Goal: Complete application form: Complete application form

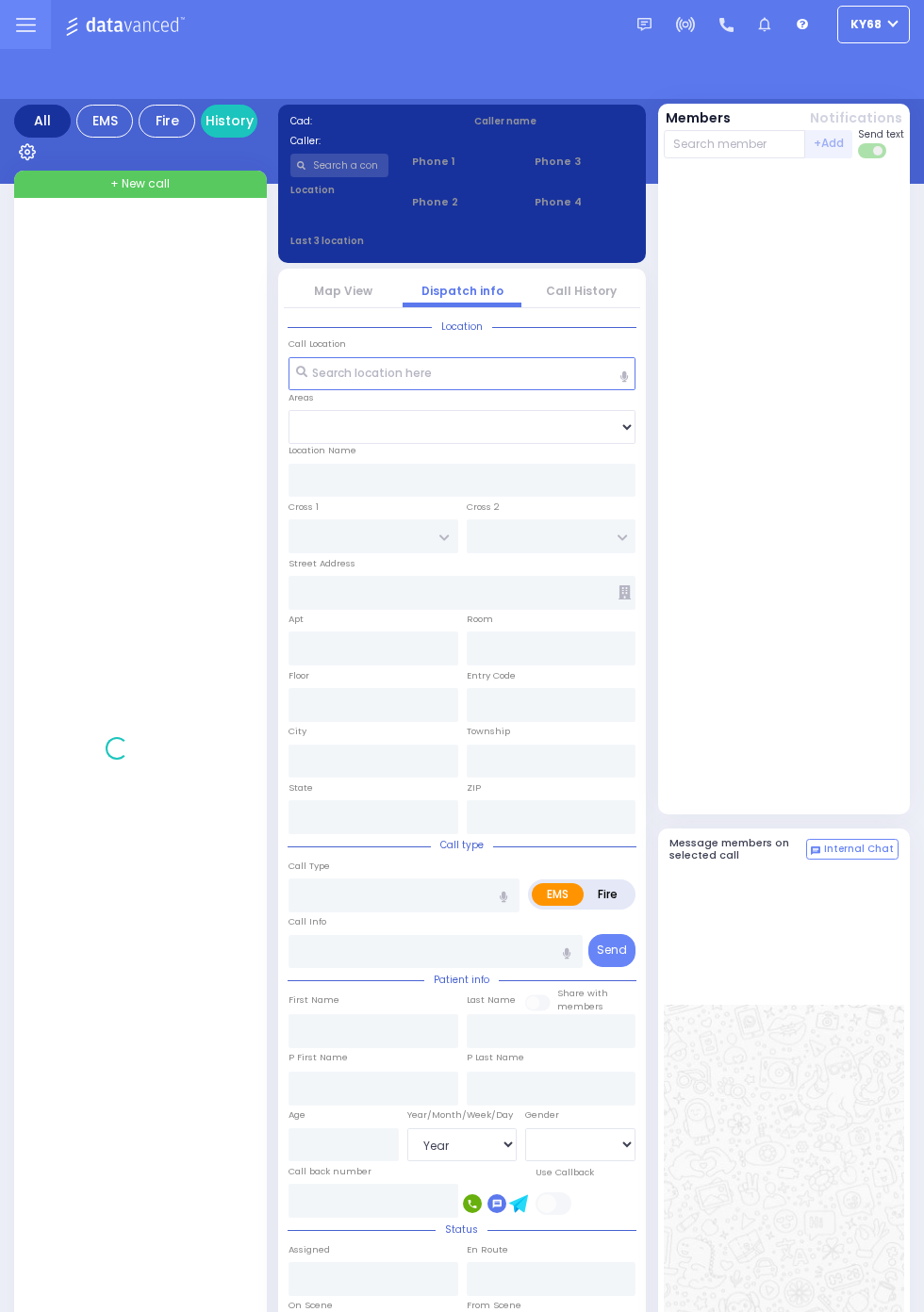
select select "Year"
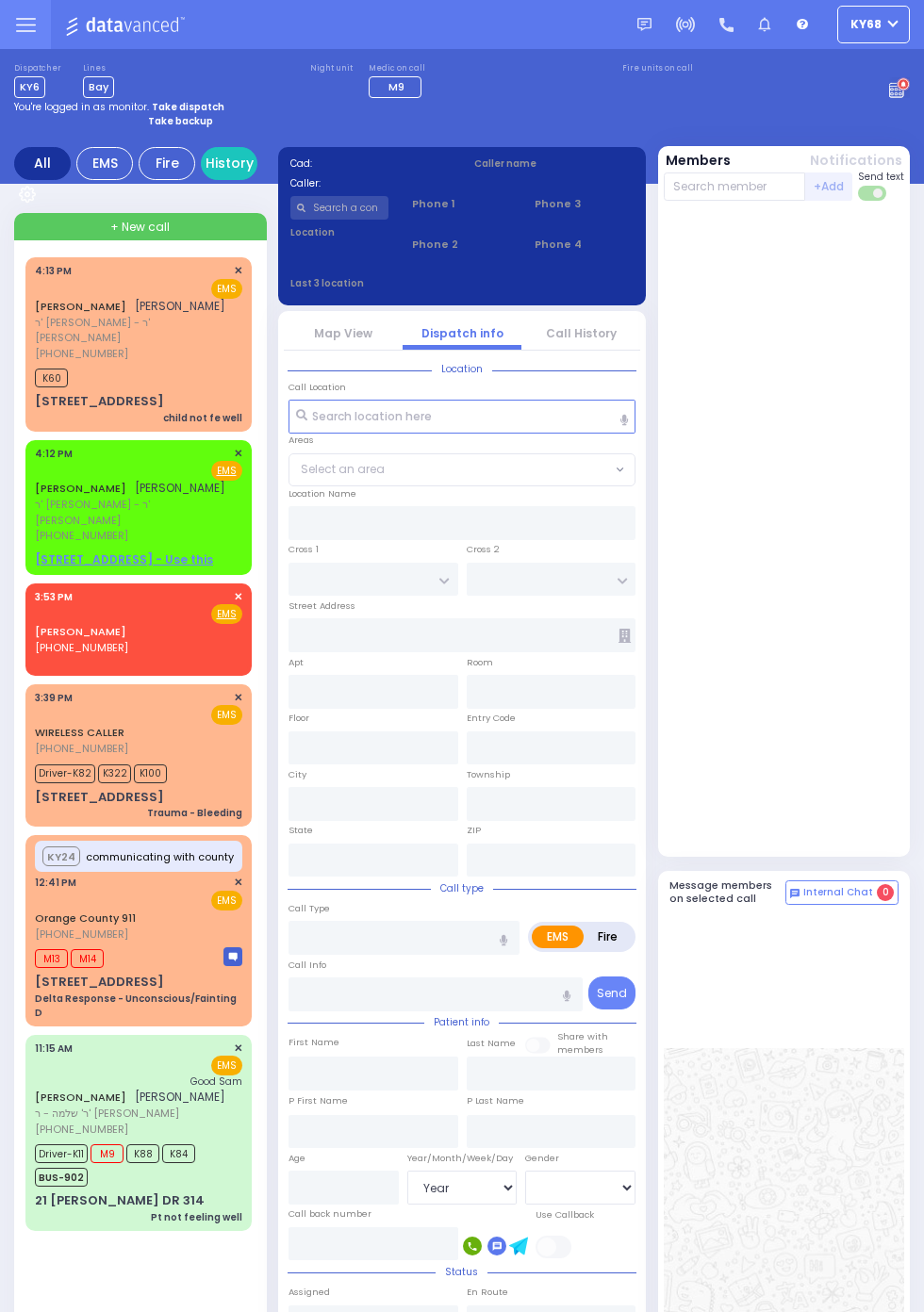
click at [35, 361] on span "[PHONE_NUMBER]" at bounding box center [82, 353] width 94 height 15
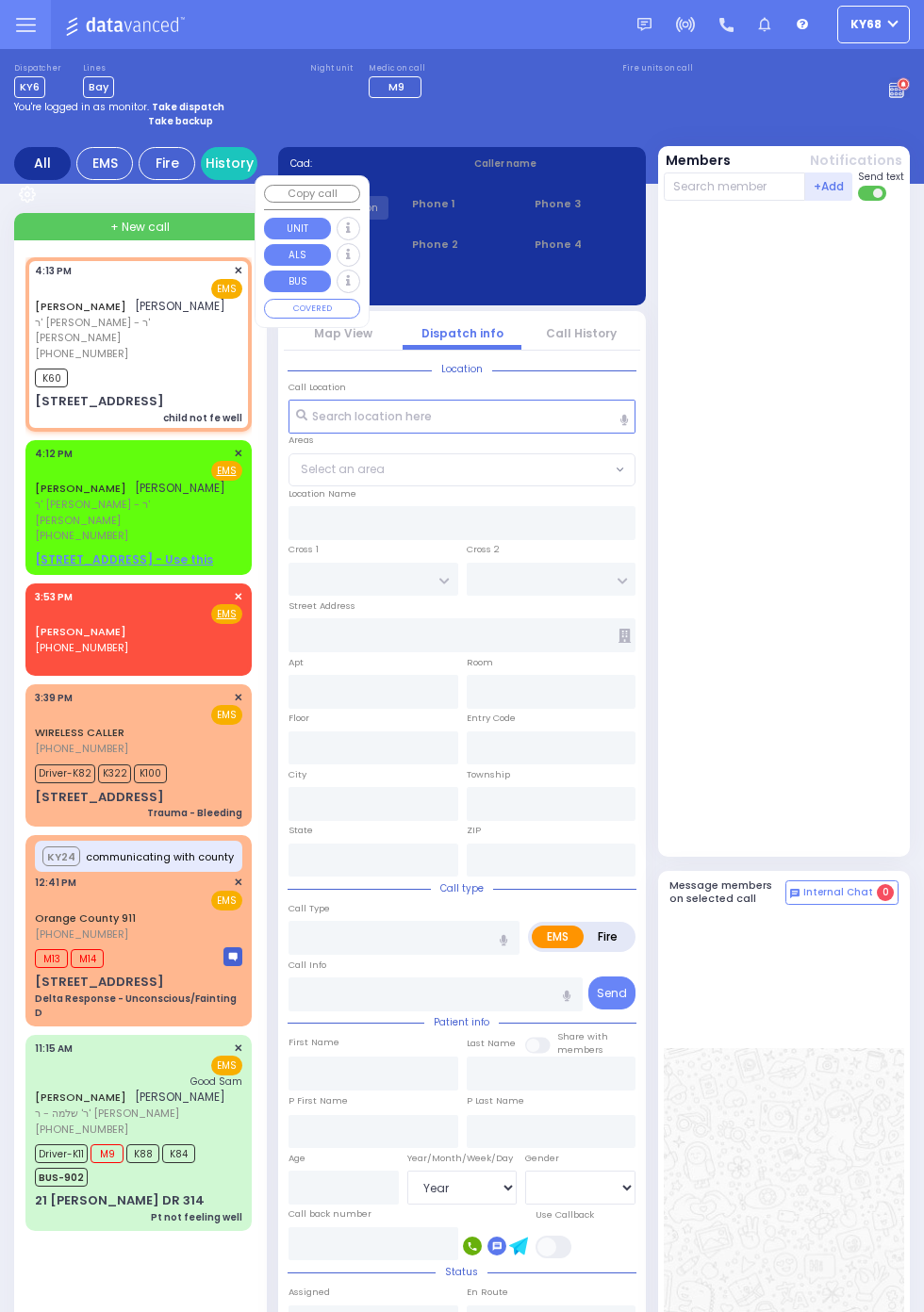
select select
type input "child not fe well"
radio input "true"
type input "CHAIM MORDCHE"
type input "WEISS"
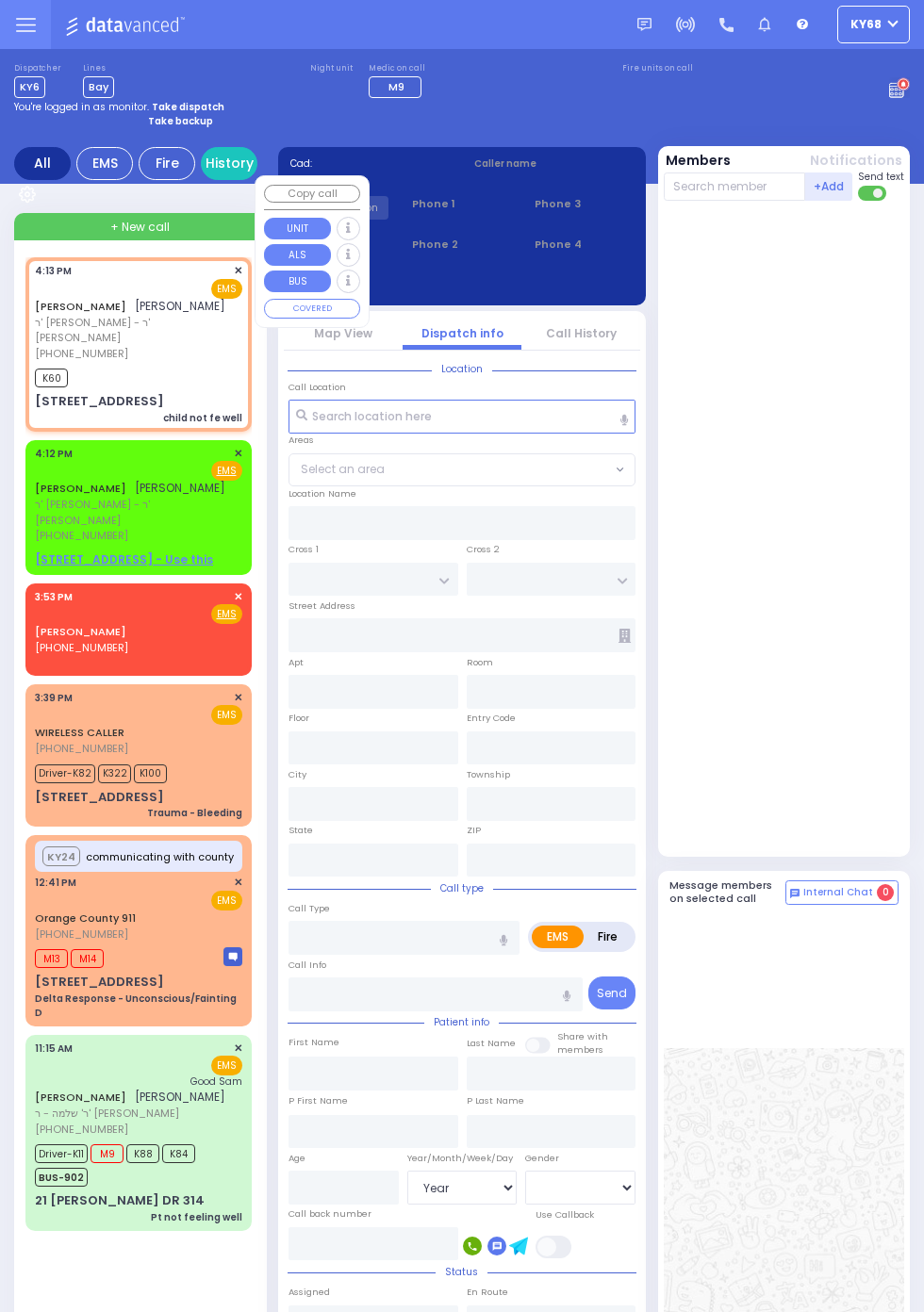
select select
type input "16:13"
type input "16:15"
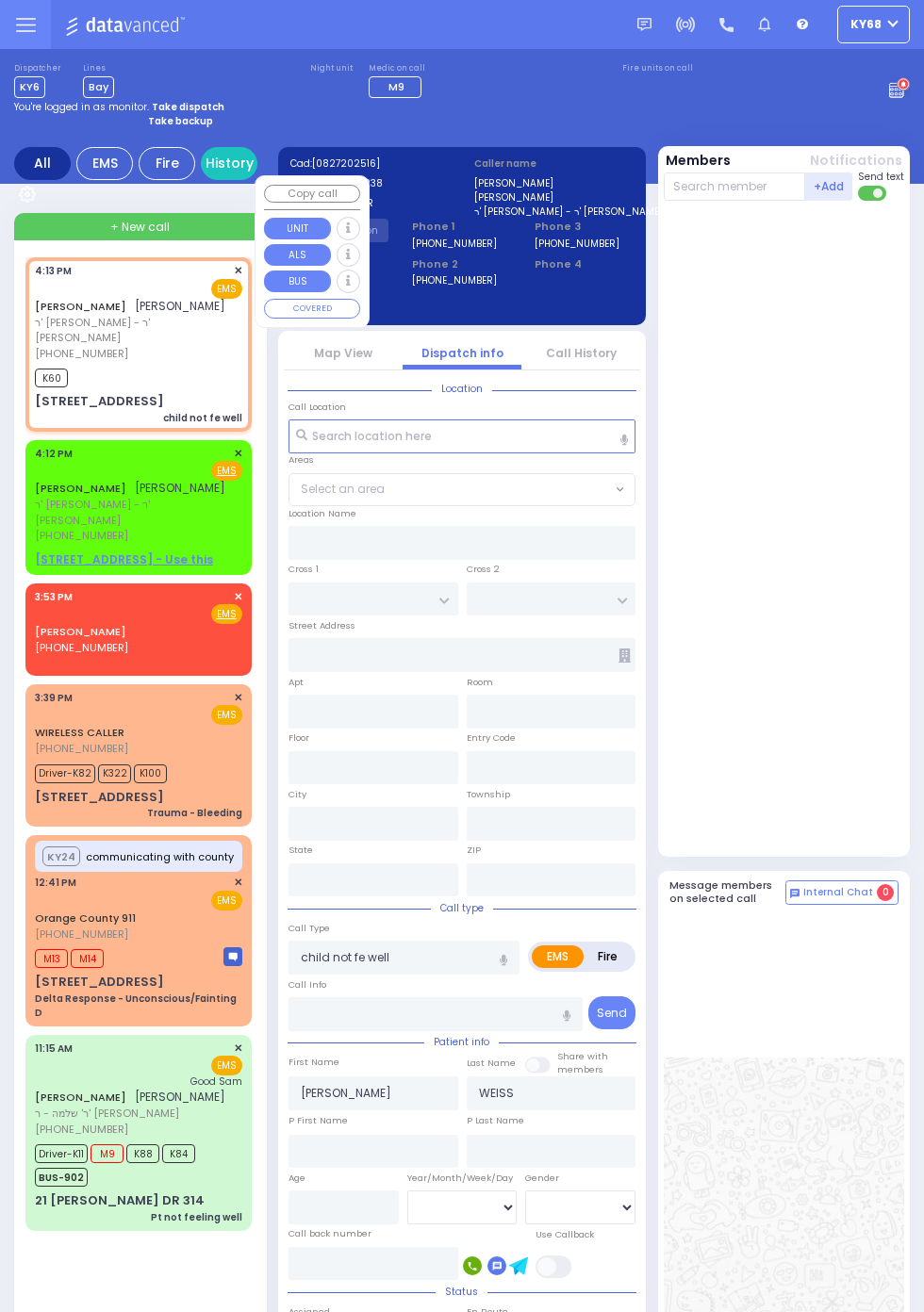
type input "MOUNTAINVIEW DR"
type input "SEVEN SPRINGS RD"
type input "37 RAYWOOD DR"
type input "102"
type input "Monroe"
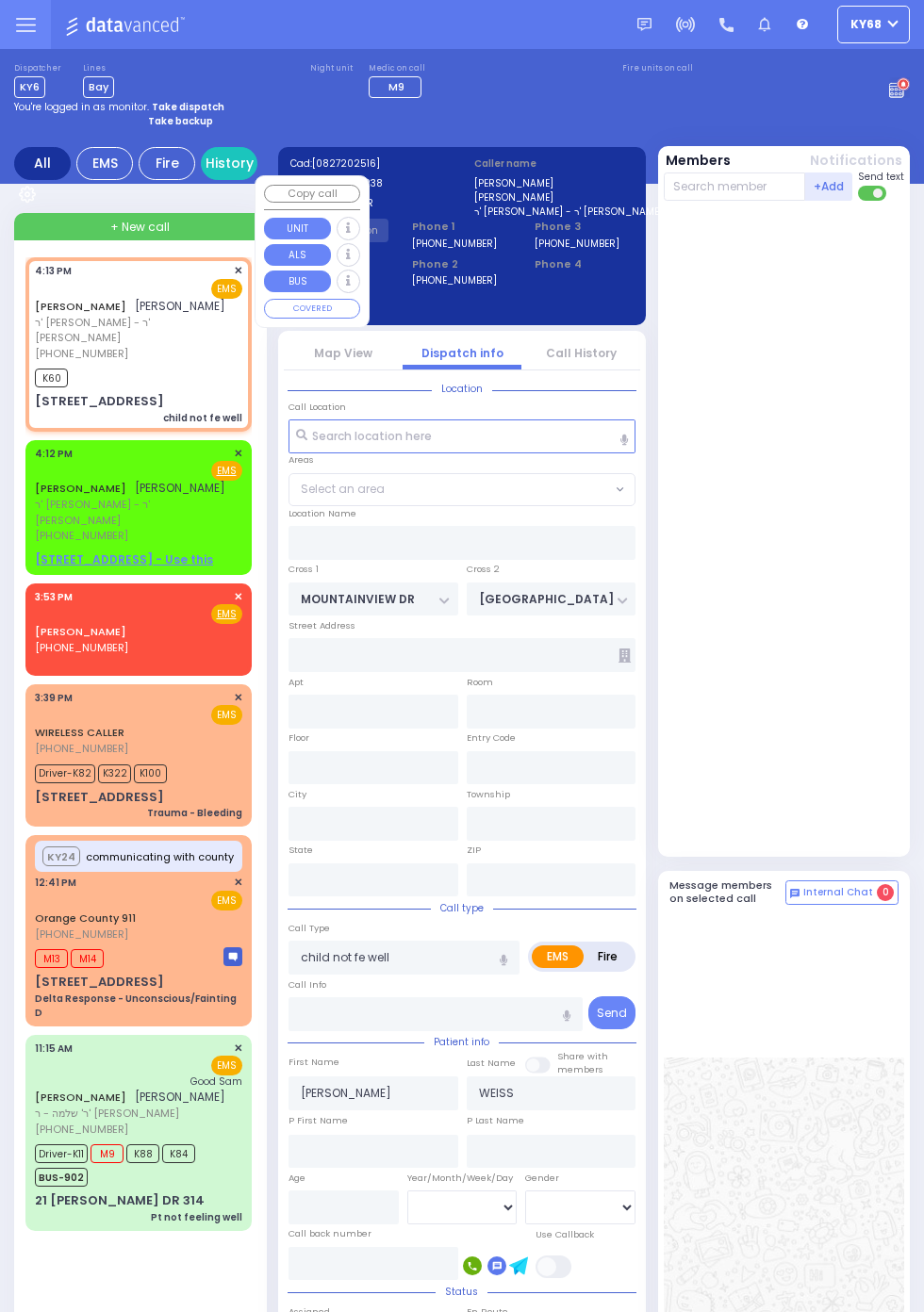
type input "New York"
type input "10950"
select select "MONROE"
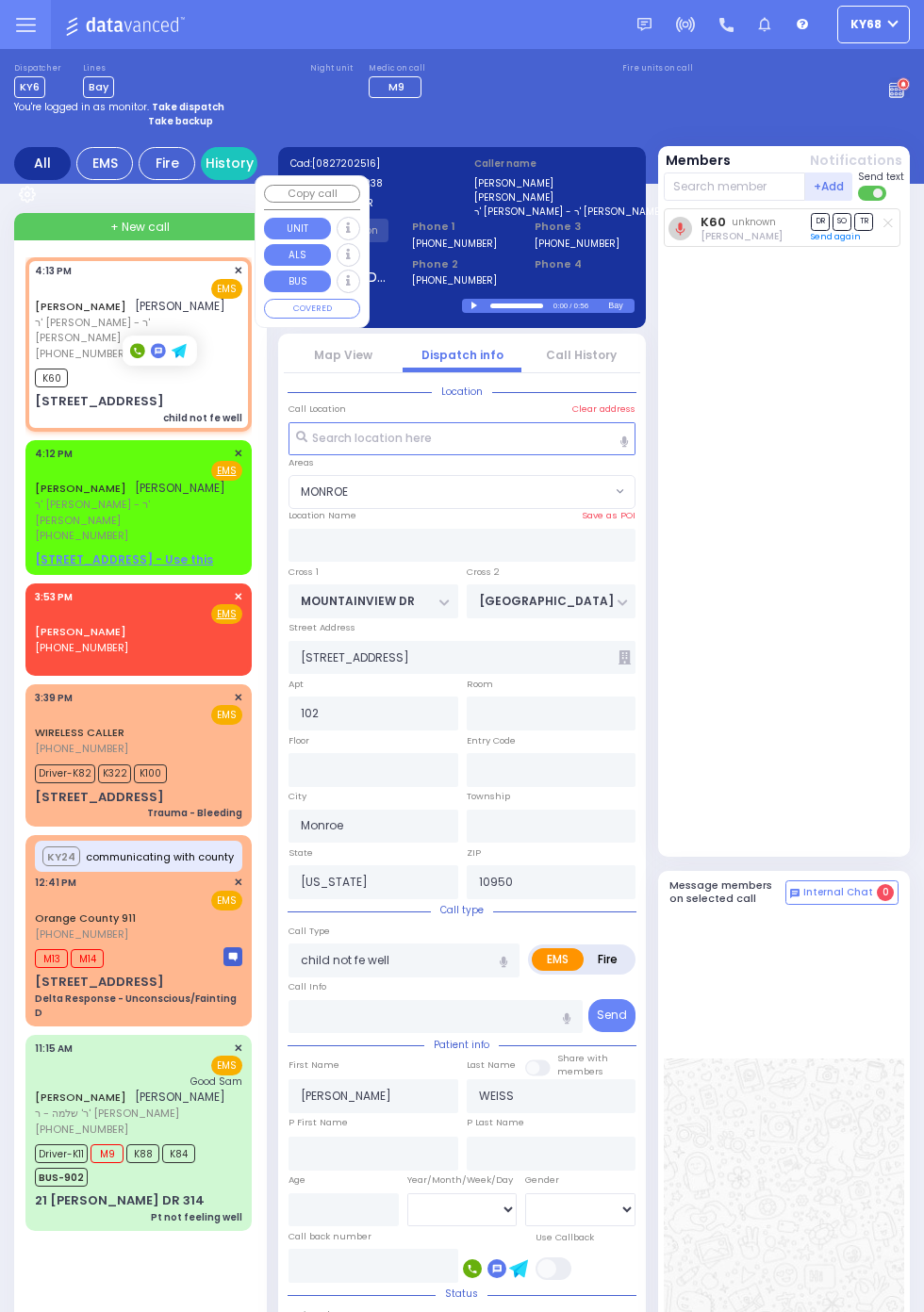
click at [861, 715] on div "K60 unknown Shmiel Hoffman DR SO TR Send again" at bounding box center [786, 528] width 245 height 640
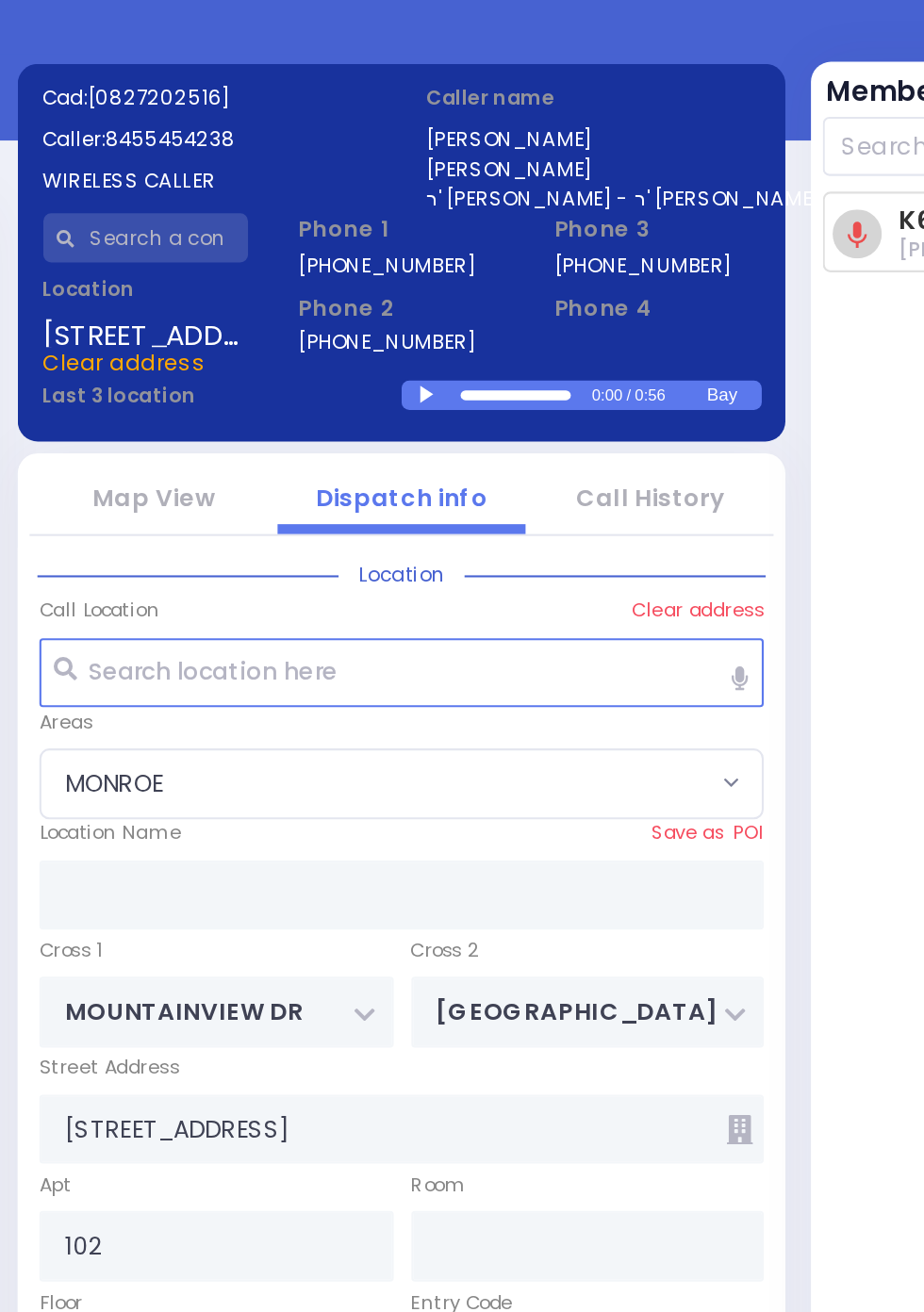
click at [476, 307] on div at bounding box center [476, 306] width 10 height 9
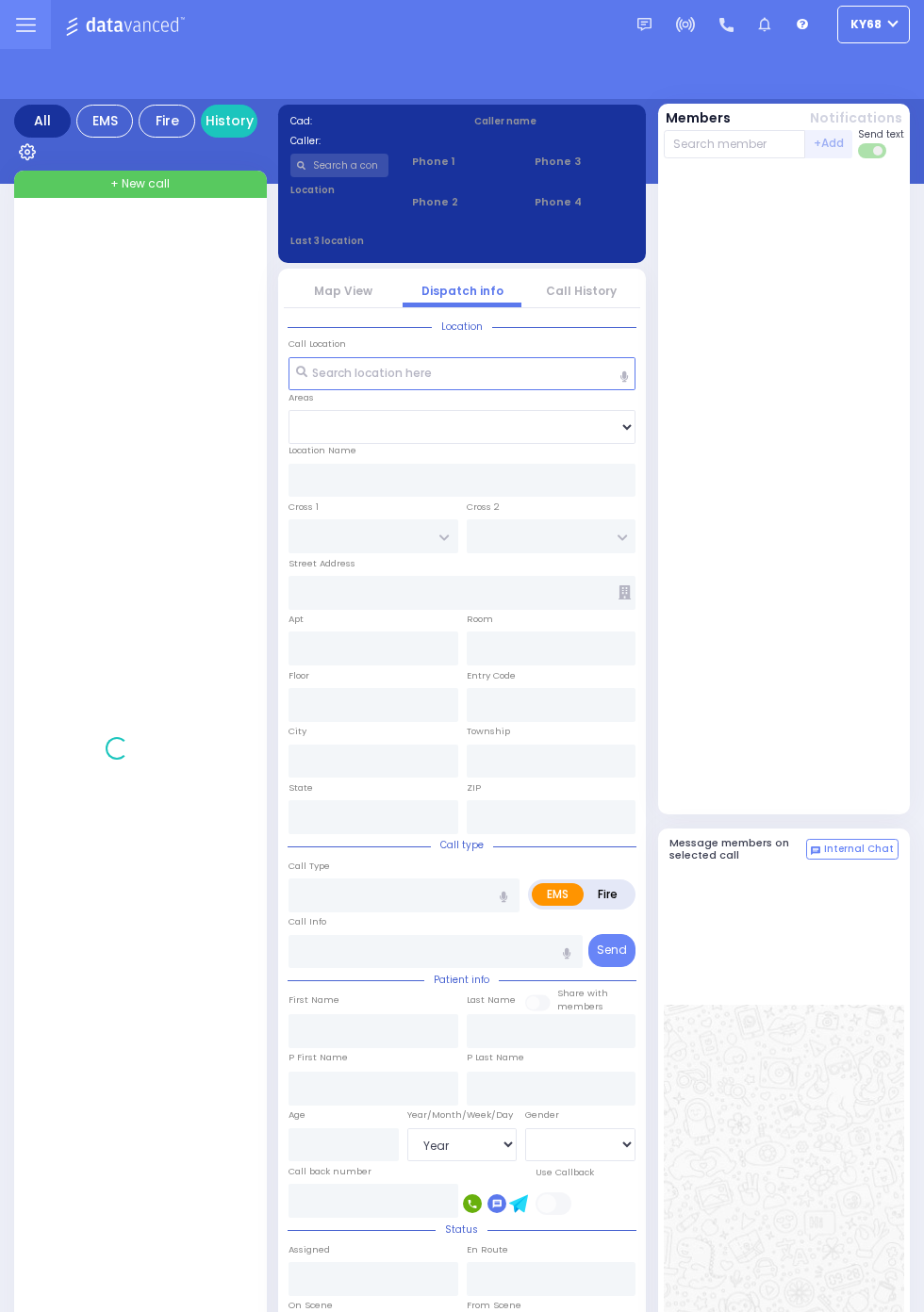
select select "Year"
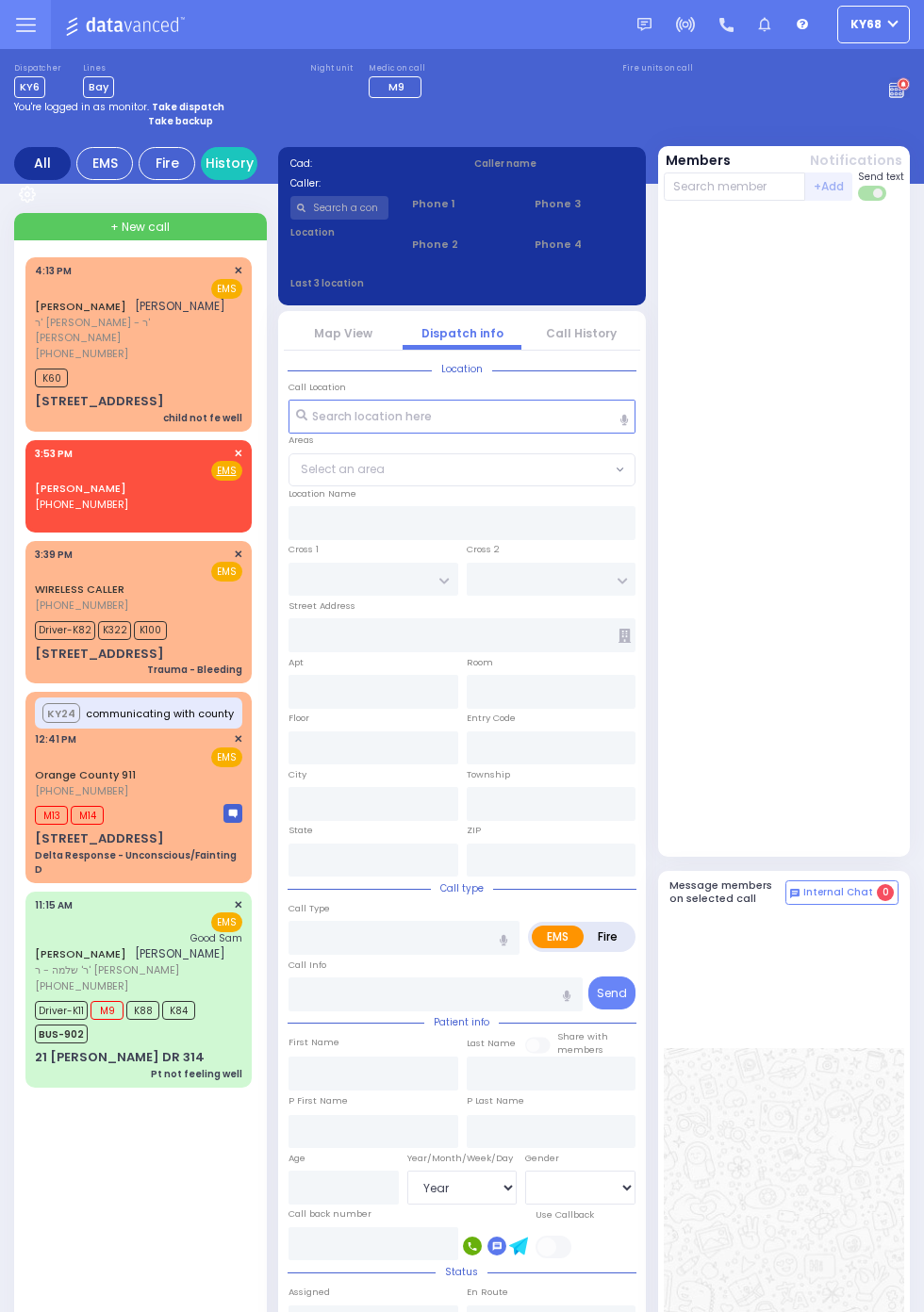
select select
type input "child not fe well"
radio input "true"
type input "CHAIM MORDCHE"
type input "WEISS"
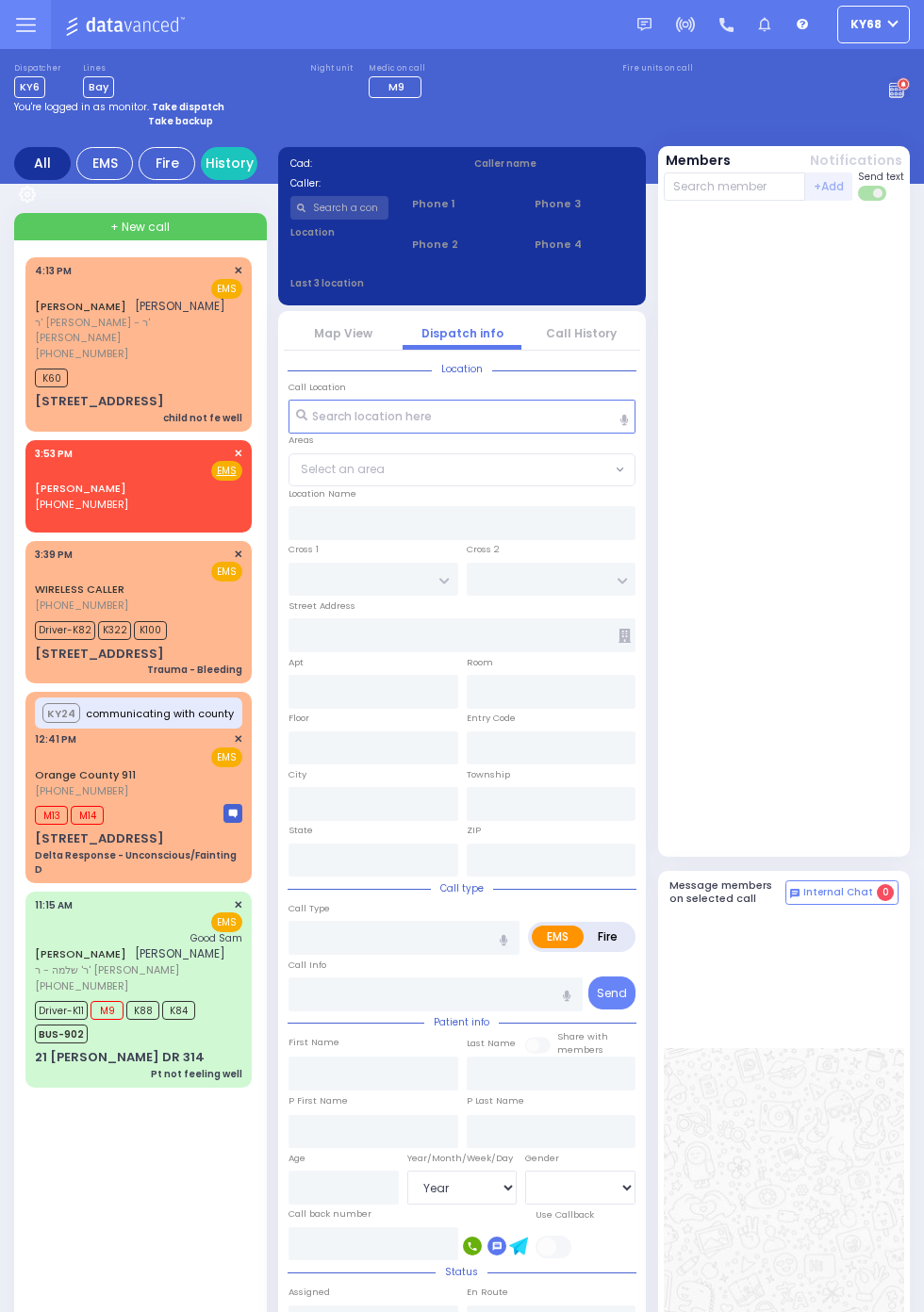
select select
type input "16:13"
type input "16:15"
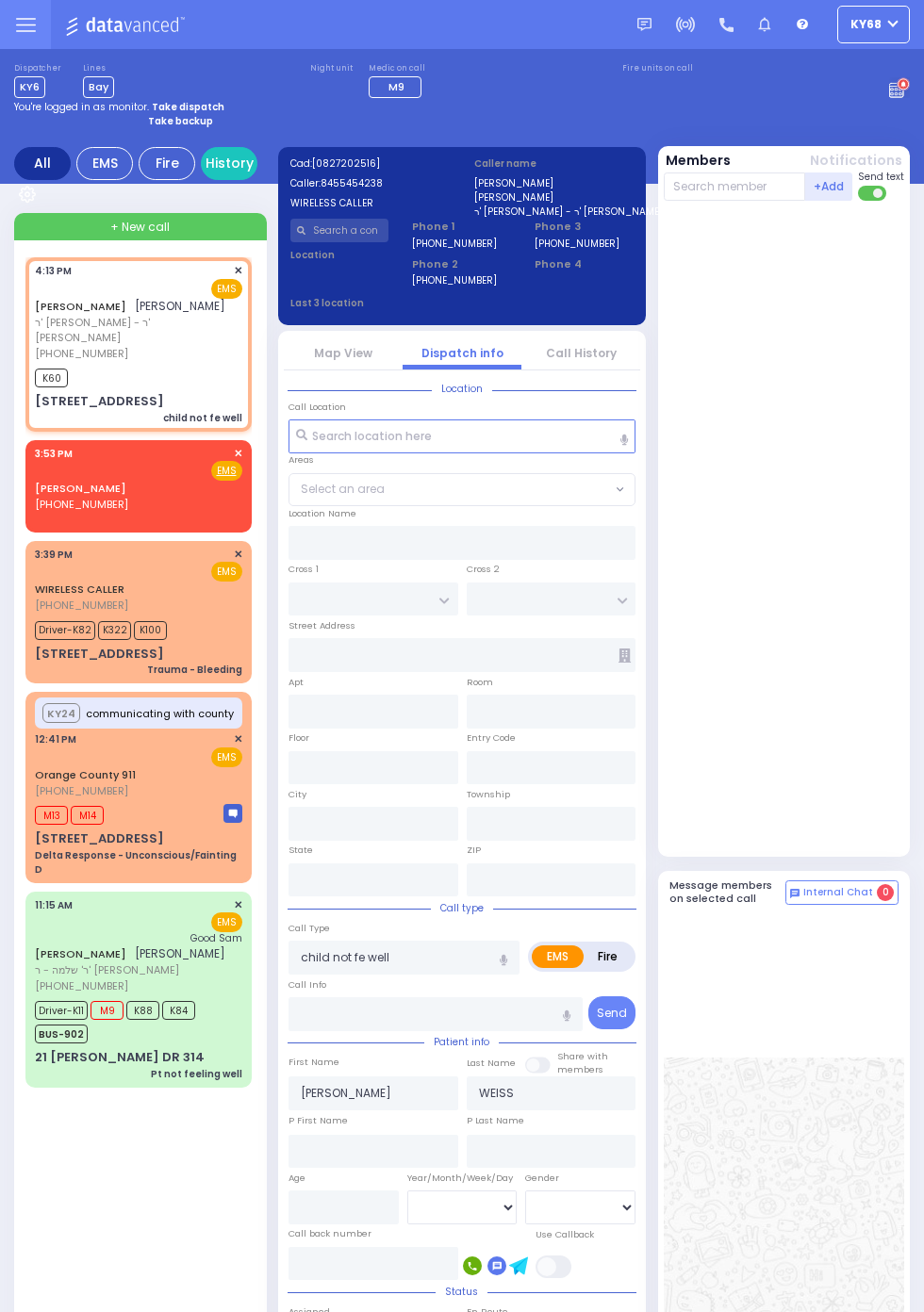
type input "MOUNTAINVIEW DR"
type input "SEVEN SPRINGS RD"
type input "37 RAYWOOD DR"
type input "202"
type input "Monroe"
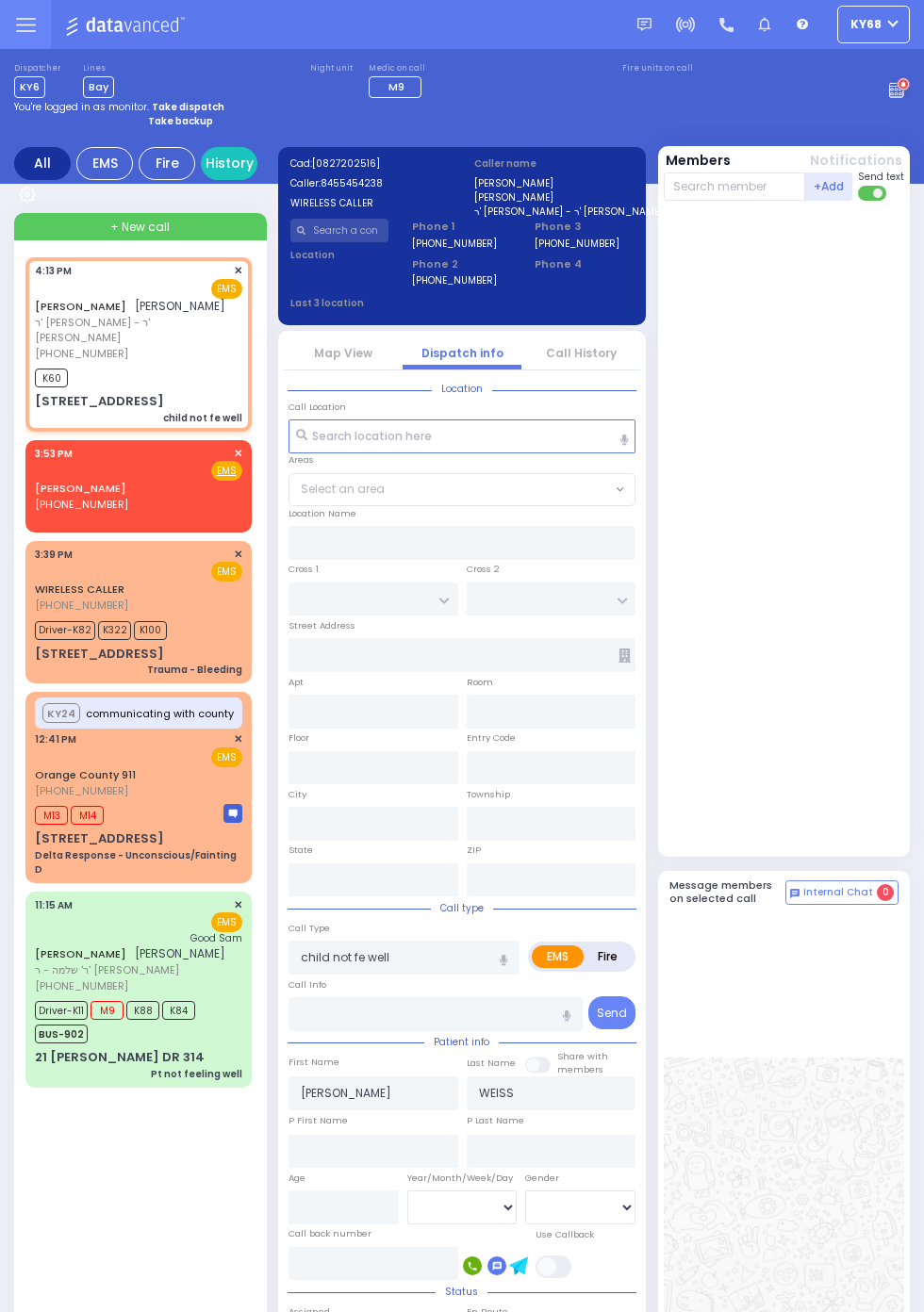
type input "New York"
type input "10950"
select select "MONROE"
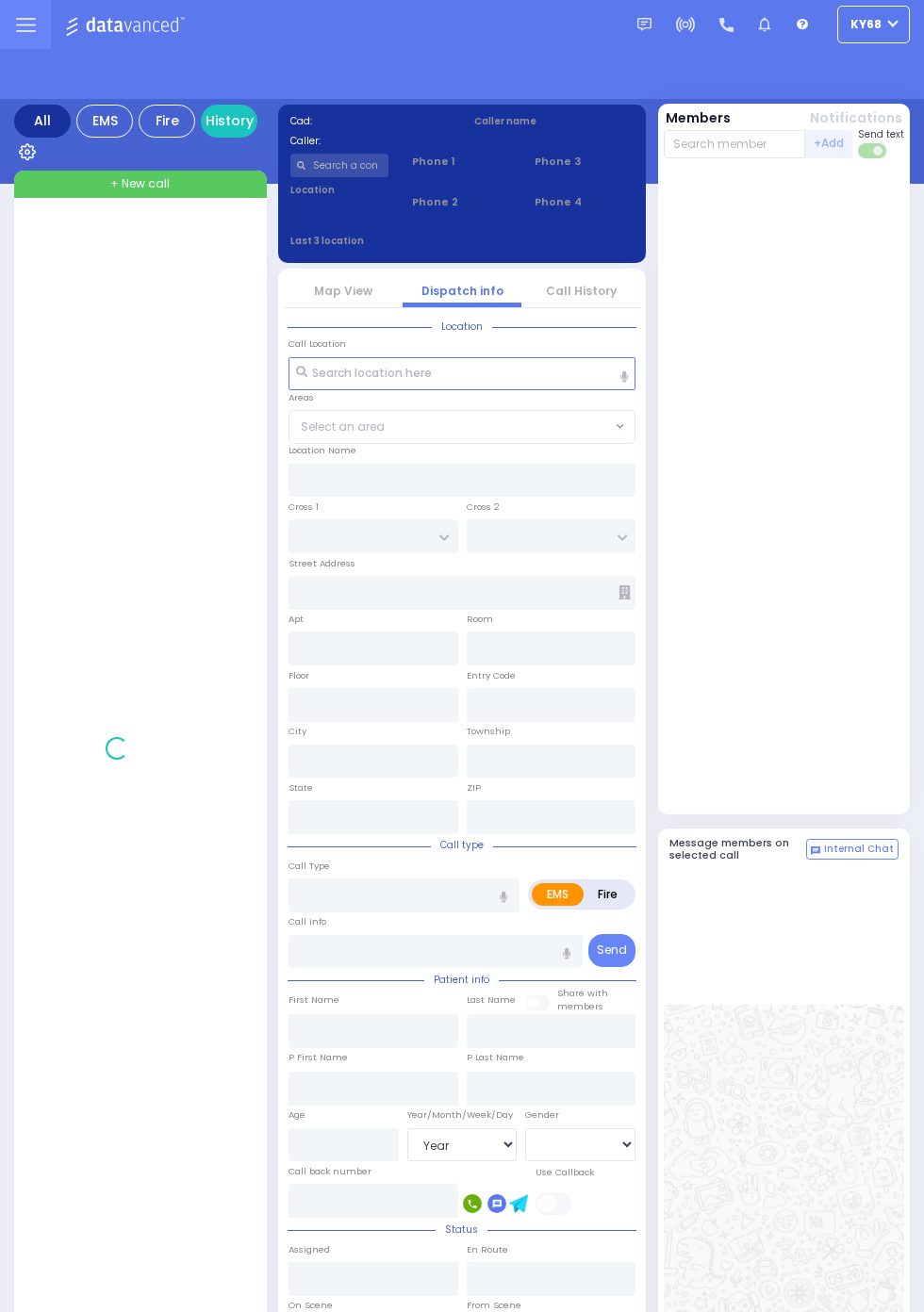
select select "Year"
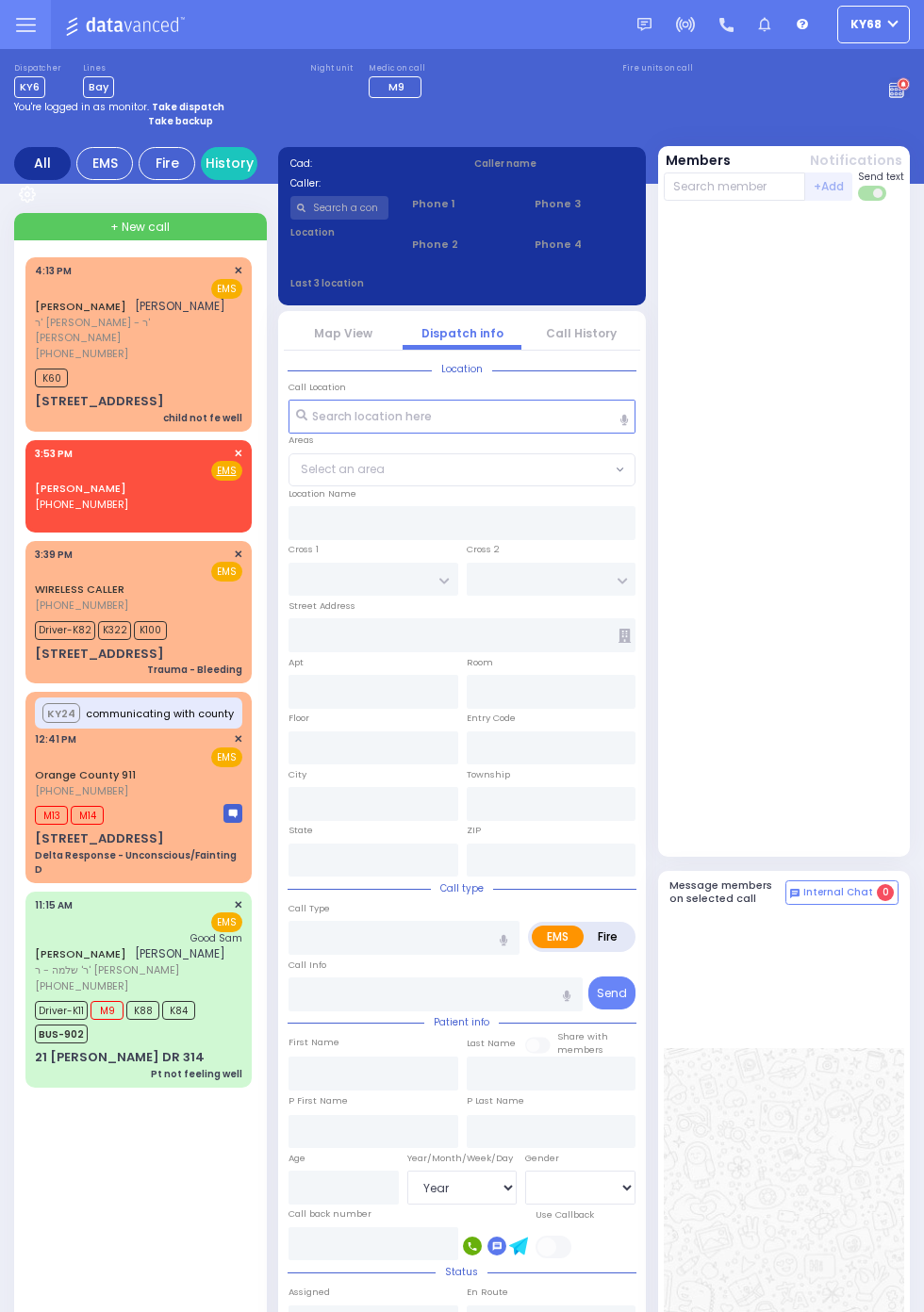
click at [35, 361] on span "[PHONE_NUMBER]" at bounding box center [82, 353] width 94 height 15
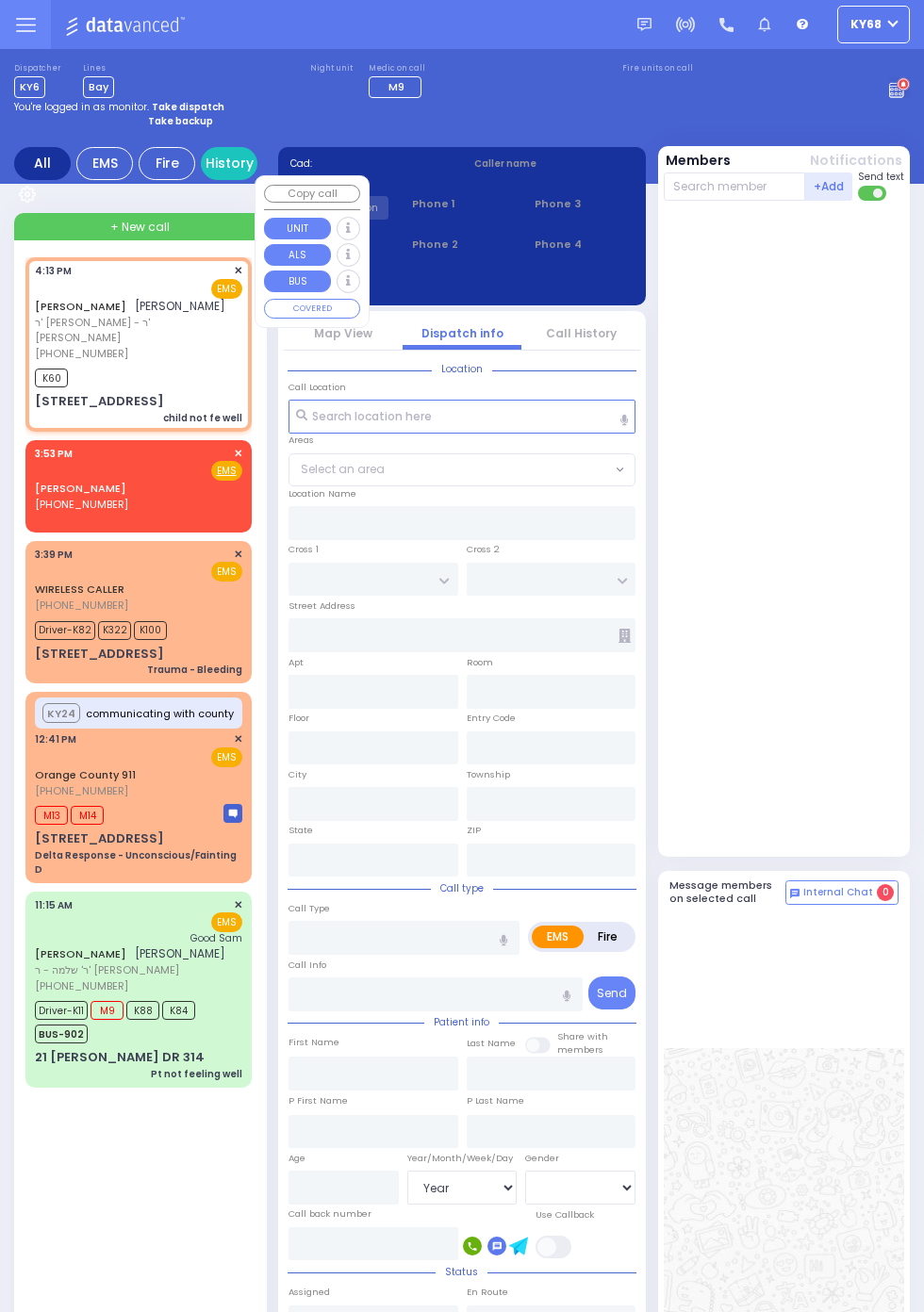
select select
type input "child not fe well"
radio input "true"
type input "CHAIM MORDCHE"
type input "WEISS"
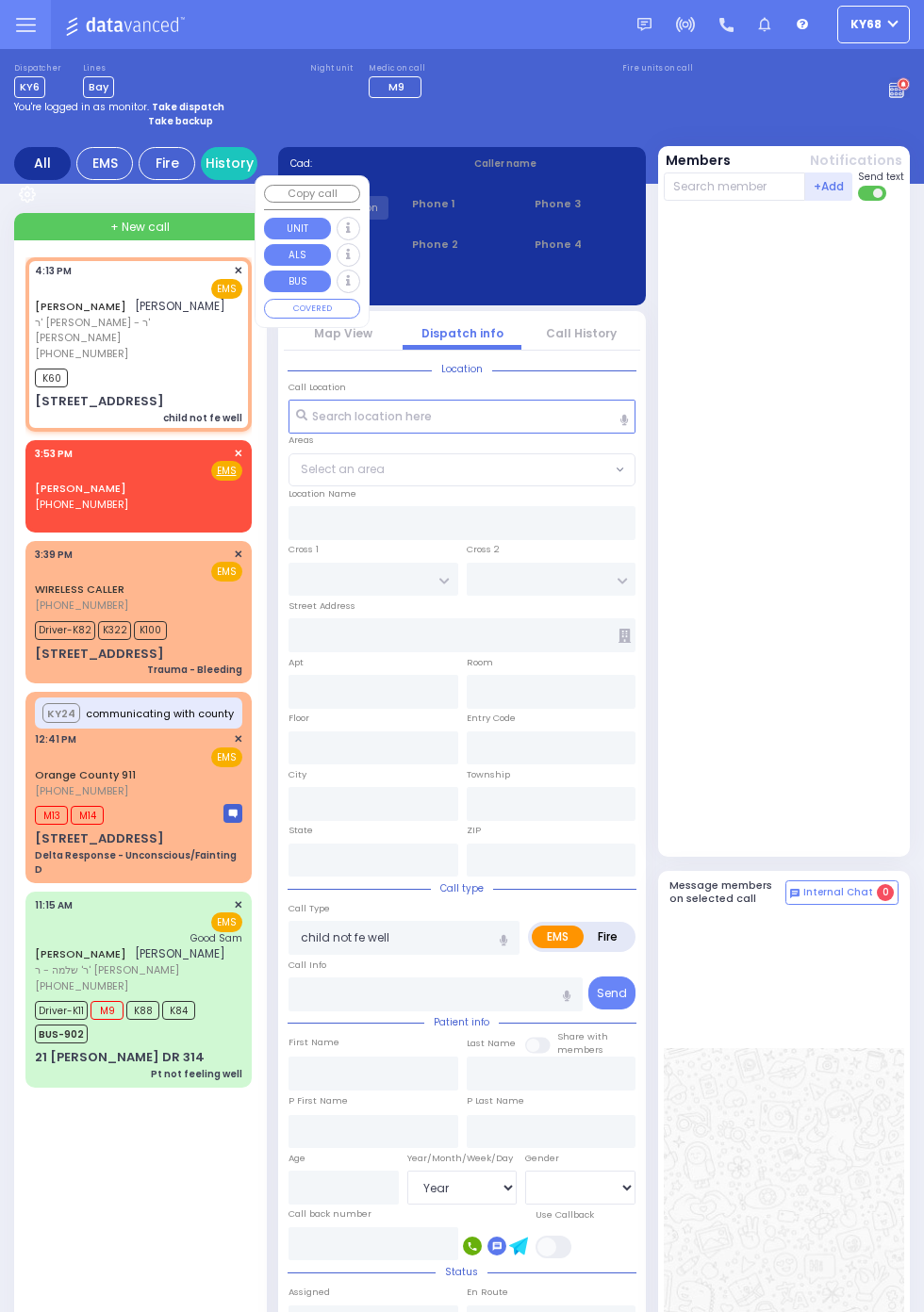
select select
type input "16:13"
type input "16:15"
type input "MOUNTAINVIEW DR"
type input "SEVEN SPRINGS RD"
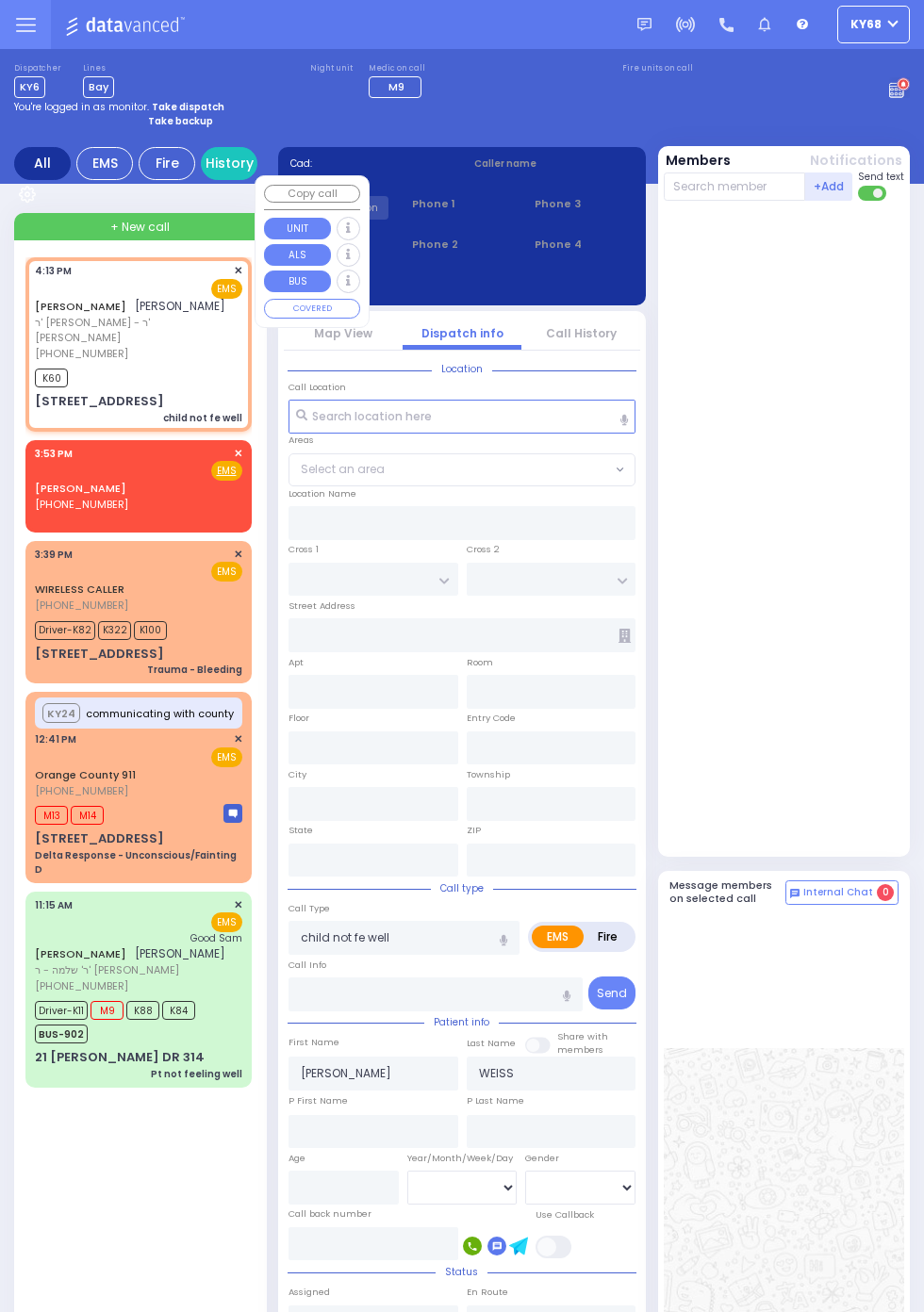
type input "37 RAYWOOD DR"
type input "202"
type input "Monroe"
type input "New York"
type input "10950"
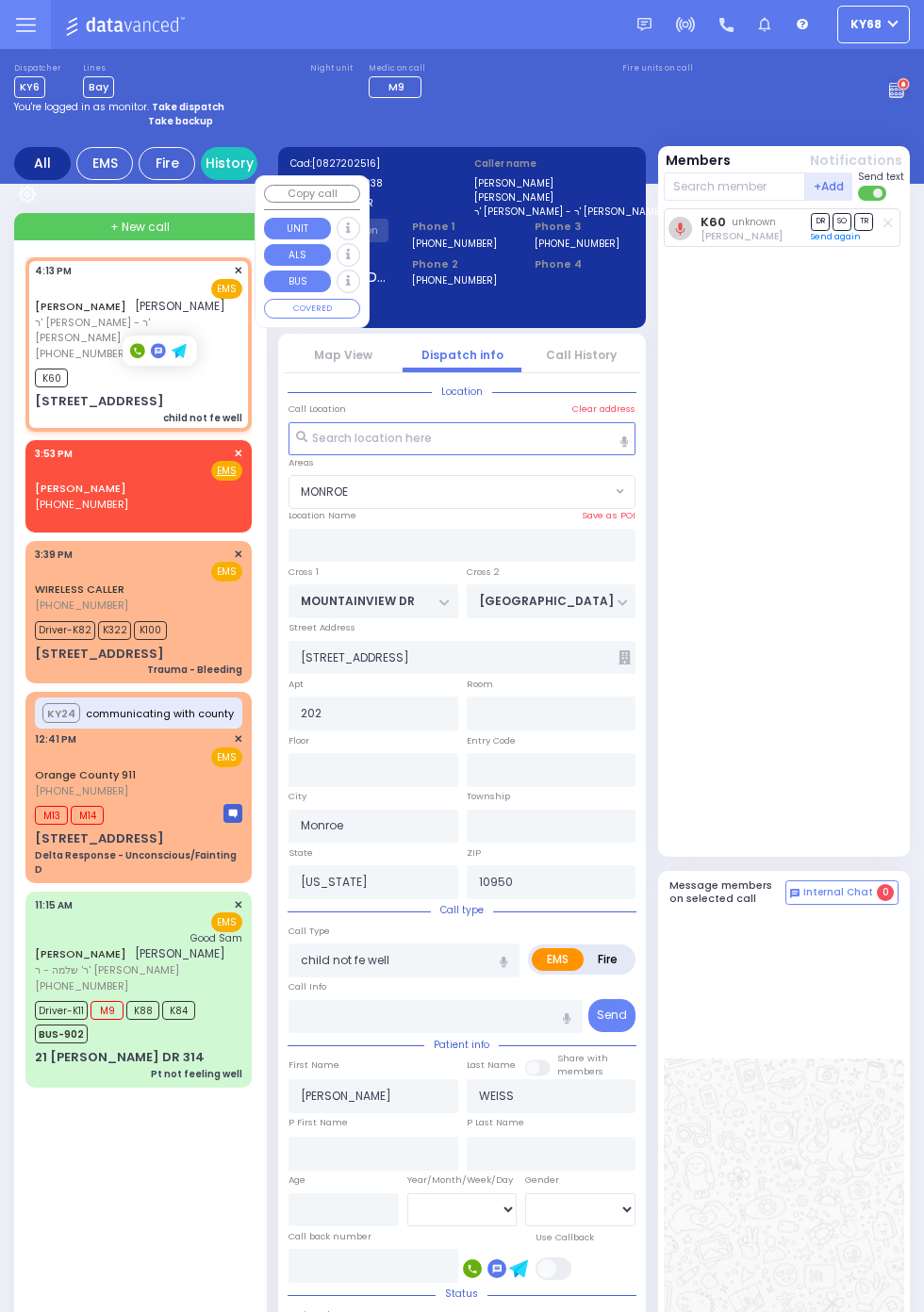
select select "MONROE"
click at [875, 748] on div "K60 unknown Shmiel Hoffman DR SO TR Send again" at bounding box center [786, 528] width 245 height 640
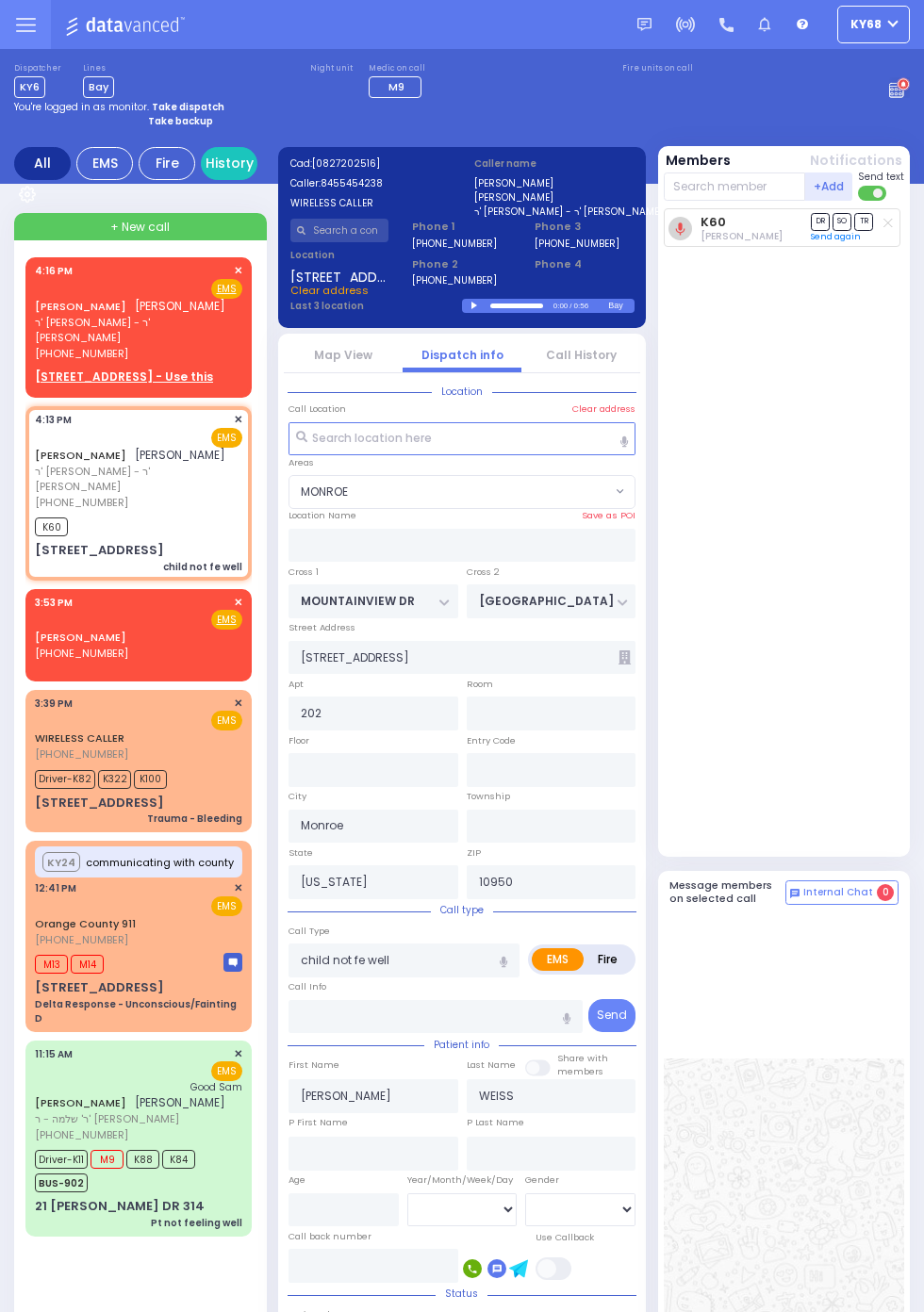
scroll to position [1, 0]
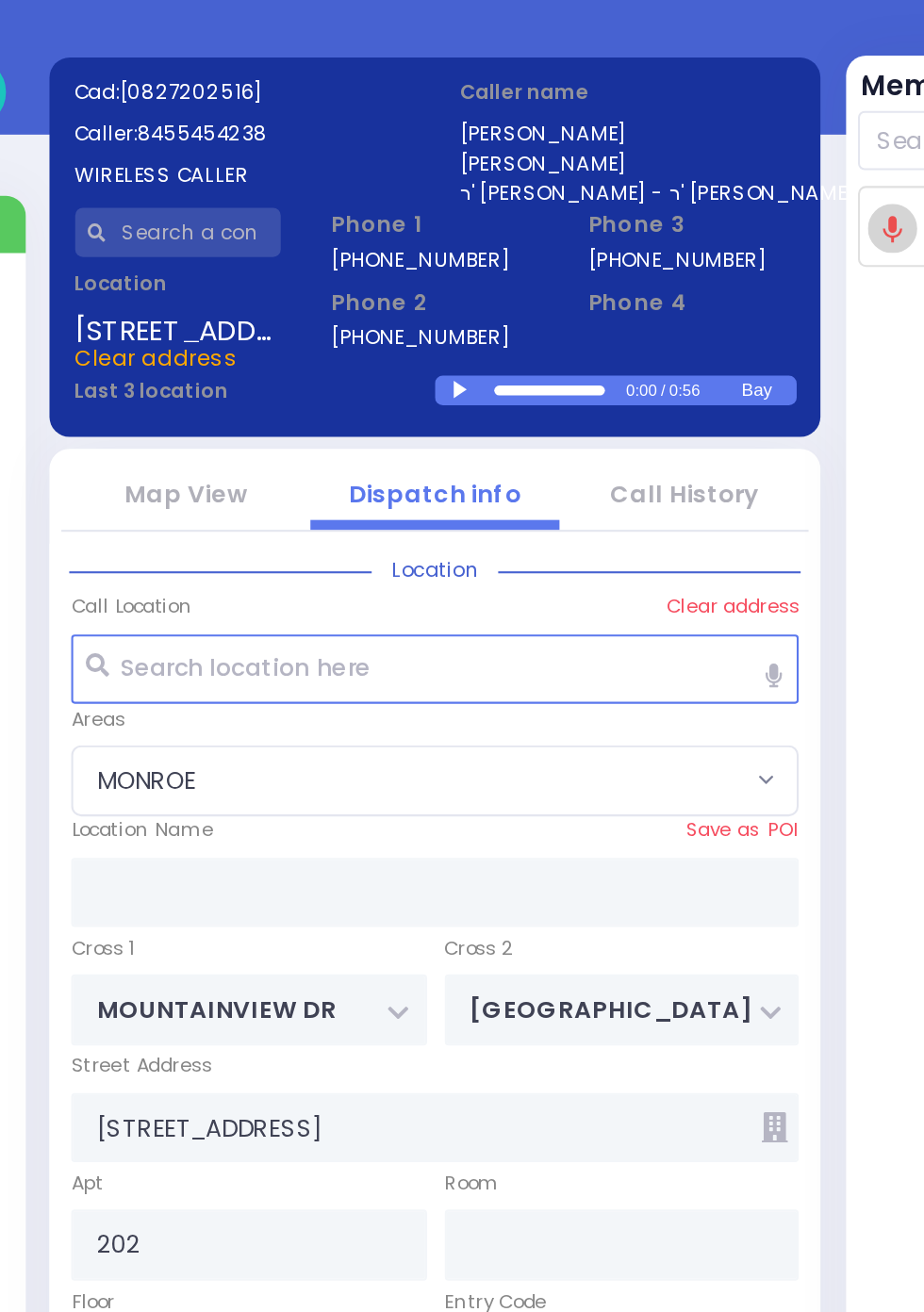
click at [475, 306] on div at bounding box center [476, 305] width 10 height 9
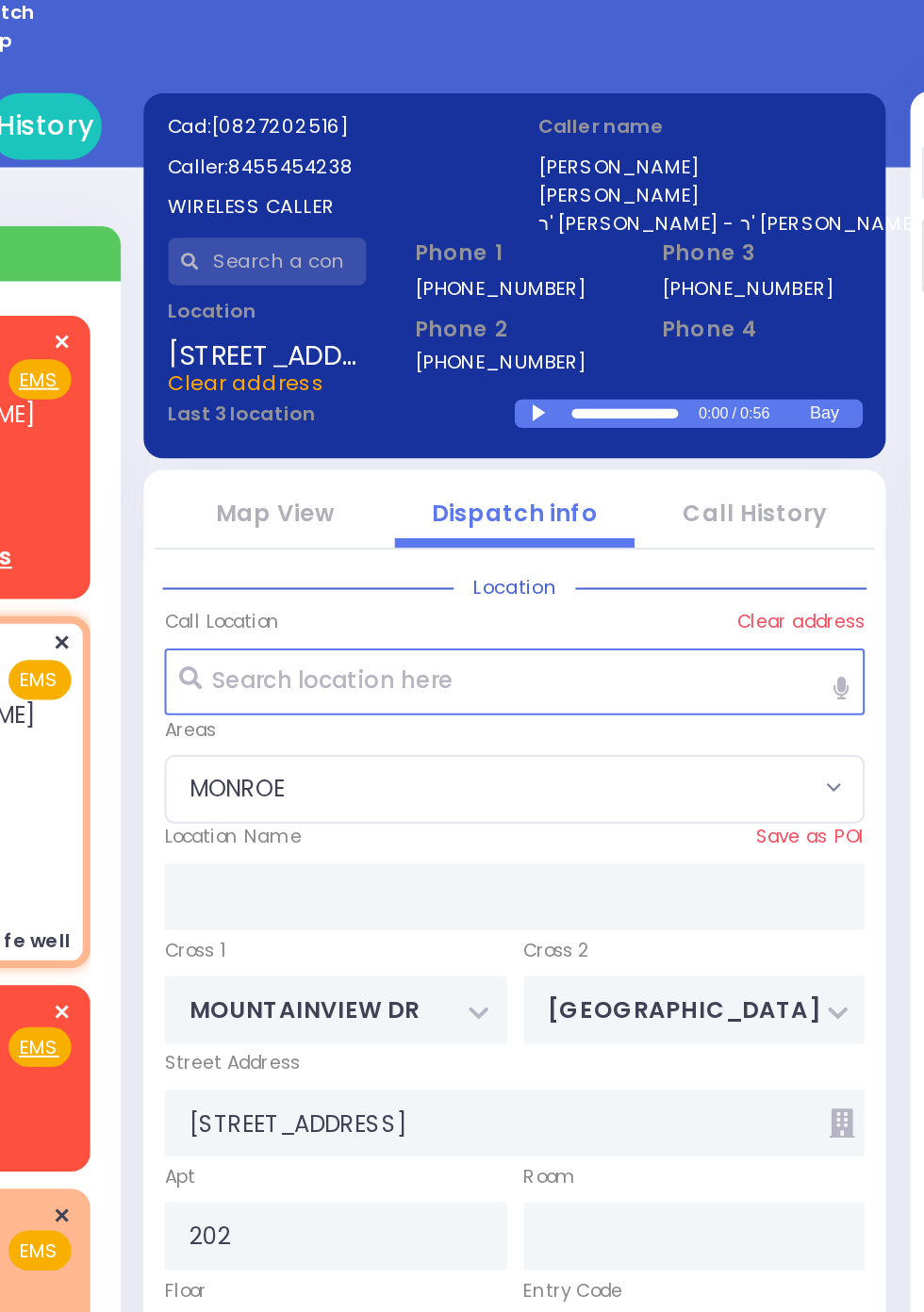
click at [482, 310] on div at bounding box center [476, 306] width 10 height 9
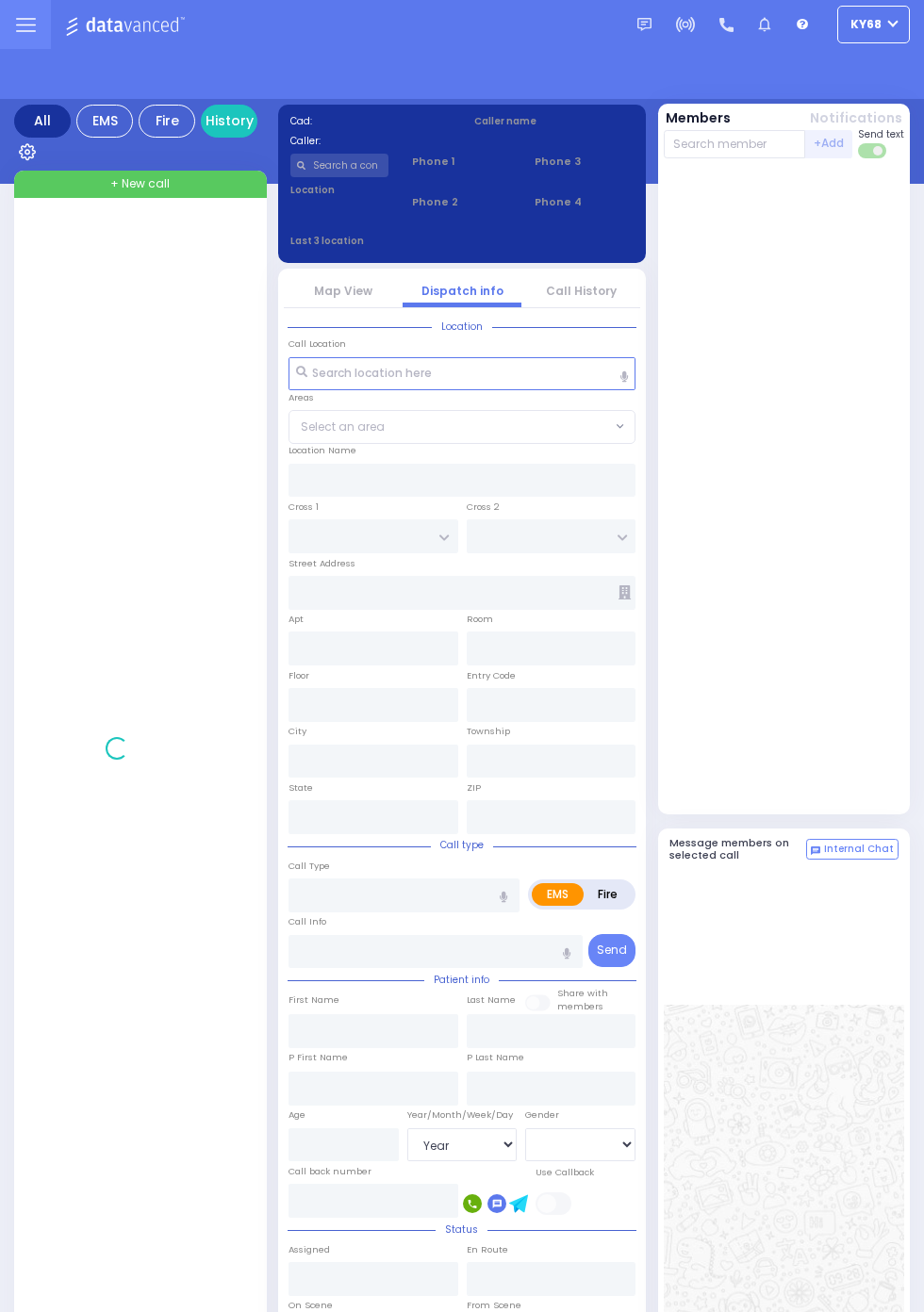
select select "Year"
